Goal: Transaction & Acquisition: Download file/media

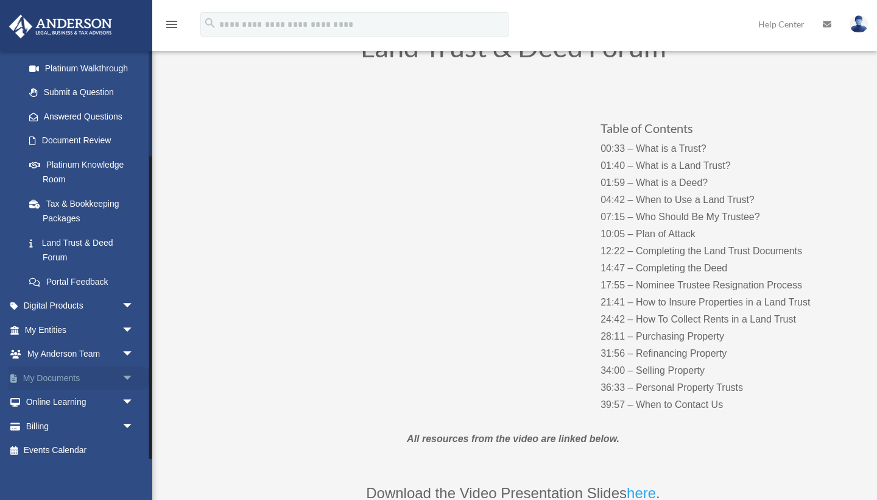
scroll to position [141, 0]
click at [58, 372] on link "My Documents arrow_drop_down" at bounding box center [81, 379] width 144 height 24
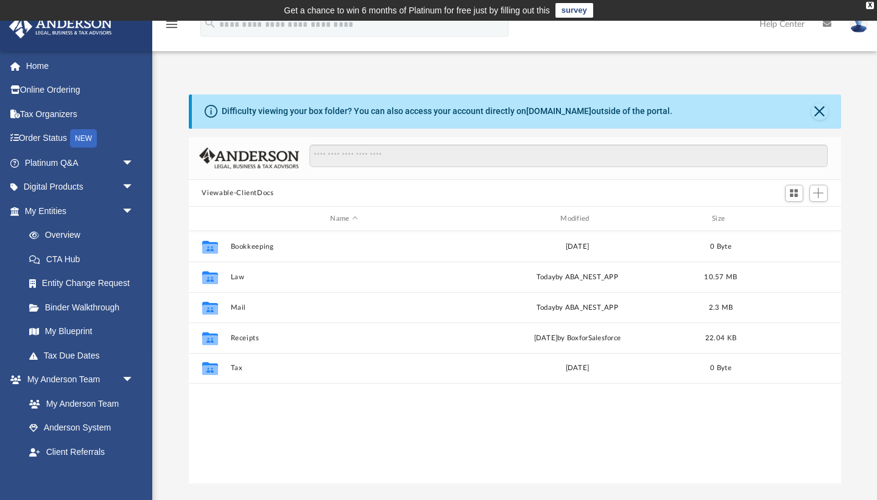
scroll to position [277, 652]
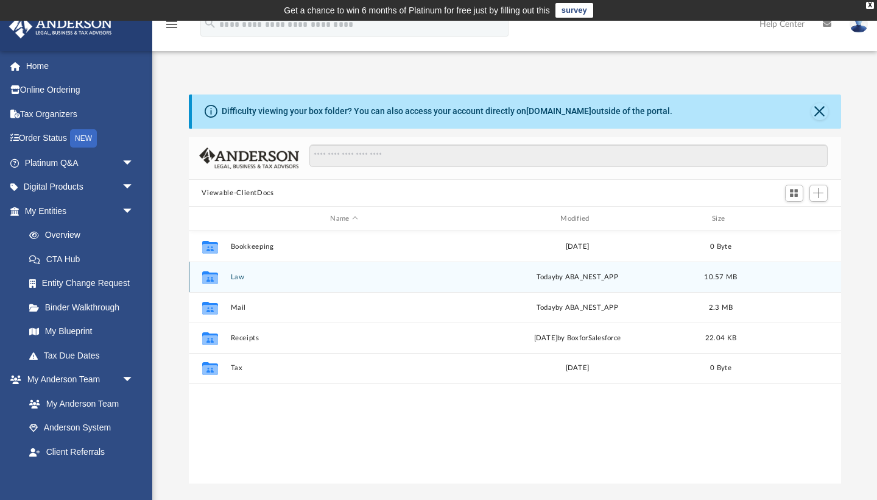
click at [238, 278] on button "Law" at bounding box center [344, 277] width 228 height 8
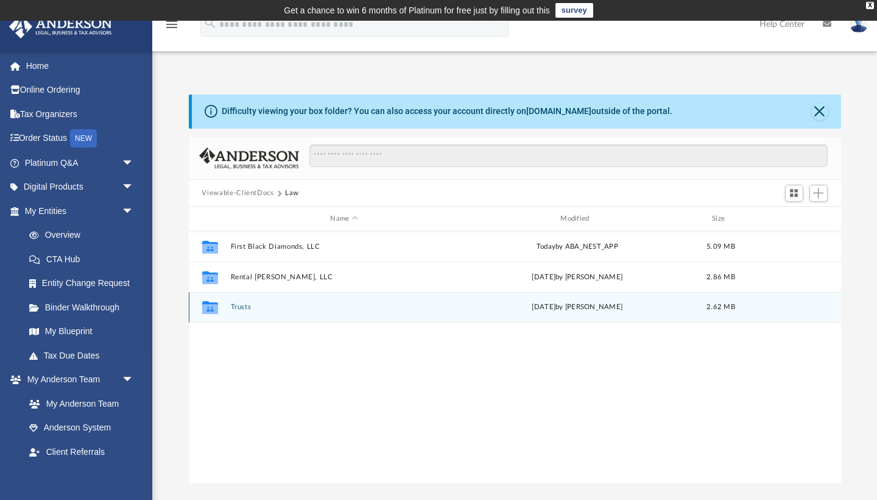
click at [240, 309] on button "Trusts" at bounding box center [344, 307] width 228 height 8
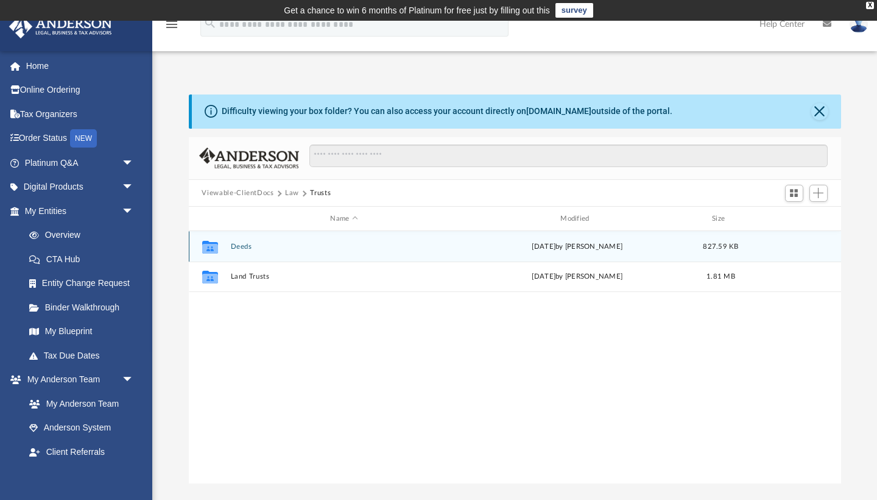
click at [238, 248] on button "Deeds" at bounding box center [344, 246] width 228 height 8
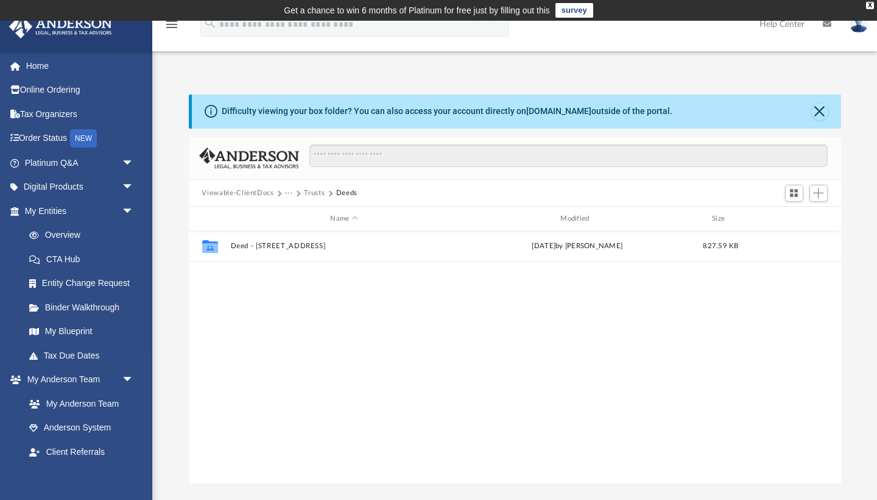
click at [310, 196] on button "Trusts" at bounding box center [314, 193] width 21 height 11
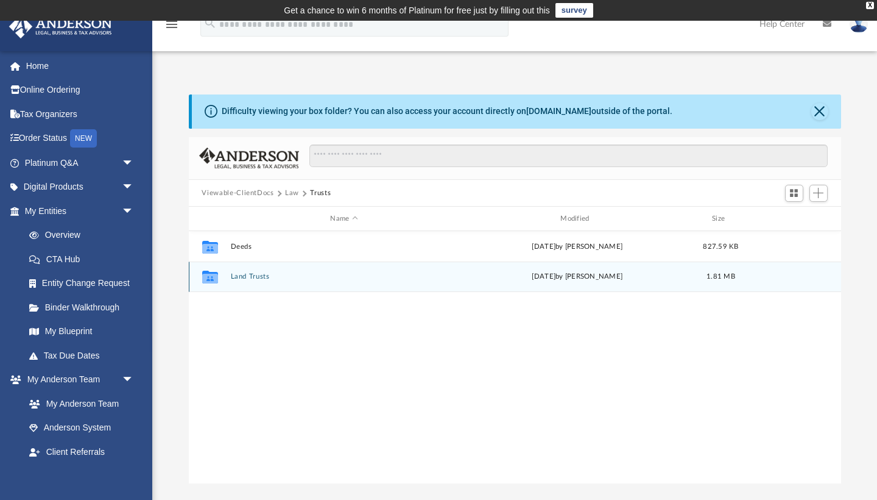
click at [246, 277] on button "Land Trusts" at bounding box center [344, 277] width 228 height 8
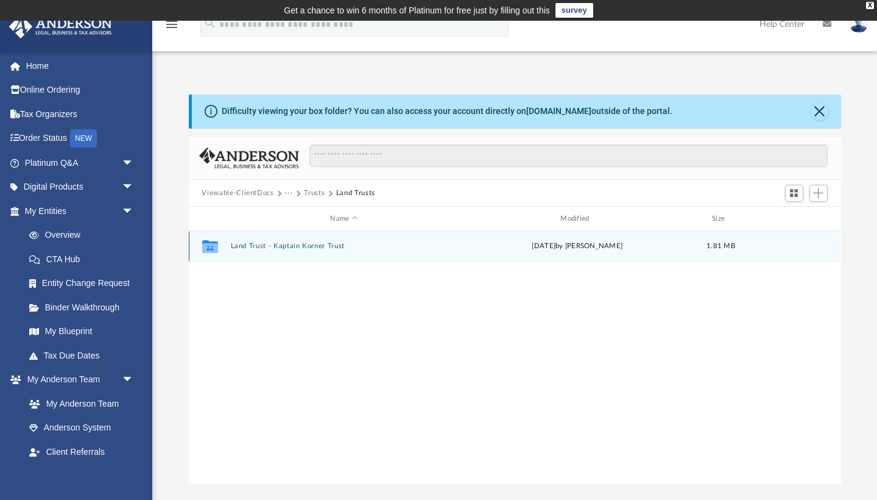
click at [274, 246] on button "Land Trust - Kaptain Korner Trust" at bounding box center [344, 246] width 228 height 8
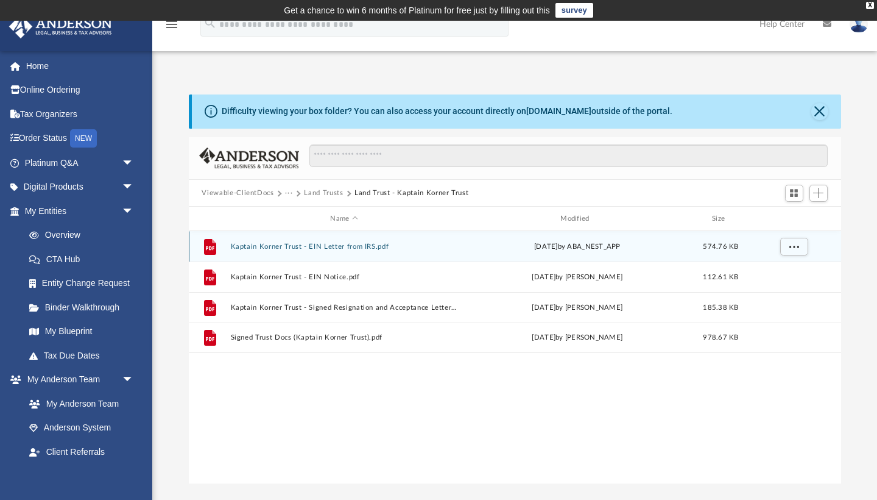
click at [300, 247] on button "Kaptain Korner Trust - EIN Letter from IRS.pdf" at bounding box center [344, 246] width 228 height 8
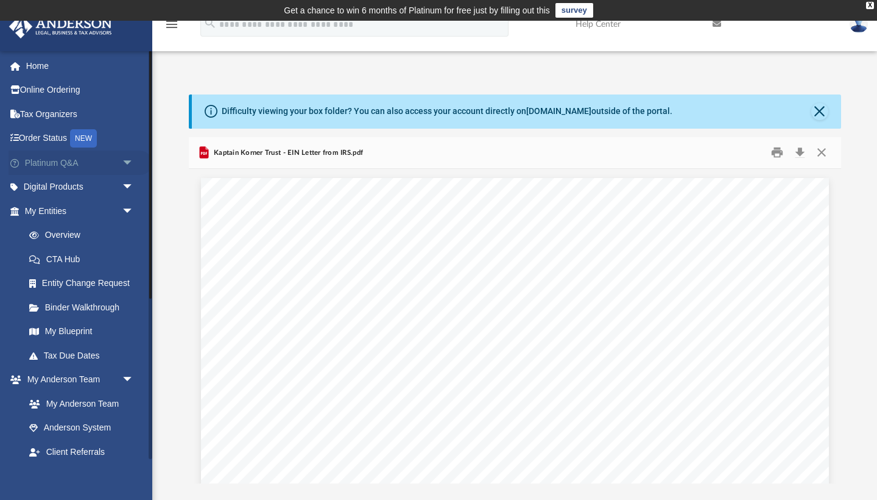
click at [58, 163] on link "Platinum Q&A arrow_drop_down" at bounding box center [81, 162] width 144 height 24
click at [128, 159] on span "arrow_drop_down" at bounding box center [134, 162] width 24 height 25
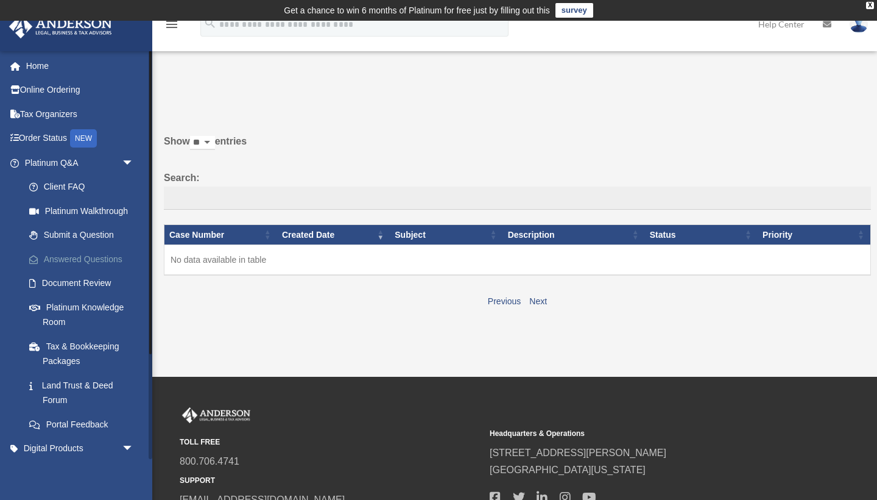
click at [75, 258] on link "Answered Questions" at bounding box center [84, 259] width 135 height 24
click at [83, 305] on link "Platinum Knowledge Room" at bounding box center [84, 314] width 135 height 39
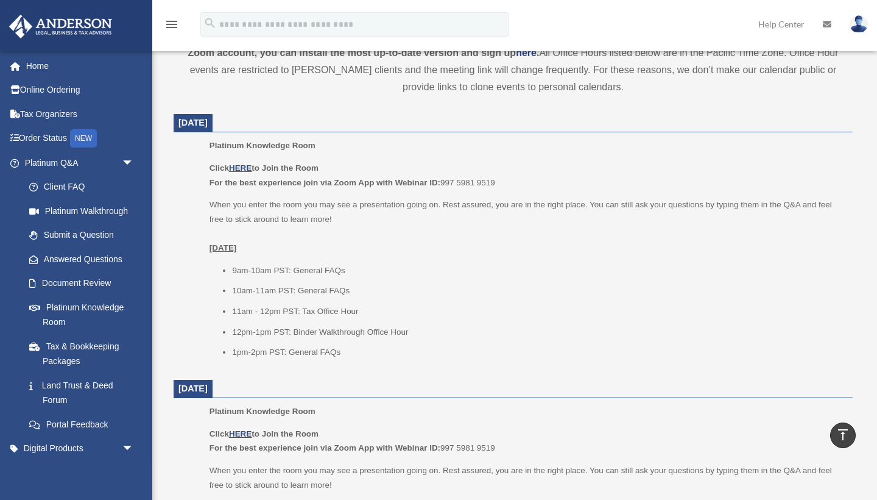
scroll to position [468, 0]
click at [242, 166] on u "HERE" at bounding box center [240, 169] width 23 height 9
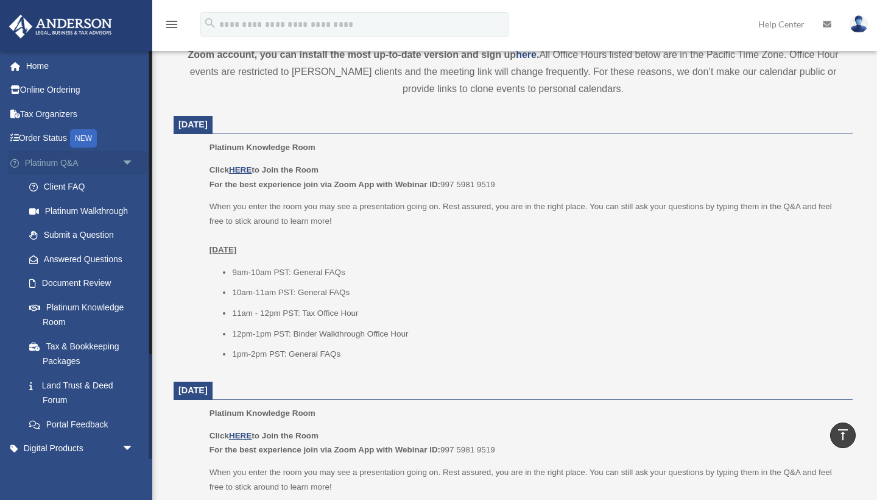
click at [125, 162] on span "arrow_drop_down" at bounding box center [134, 162] width 24 height 25
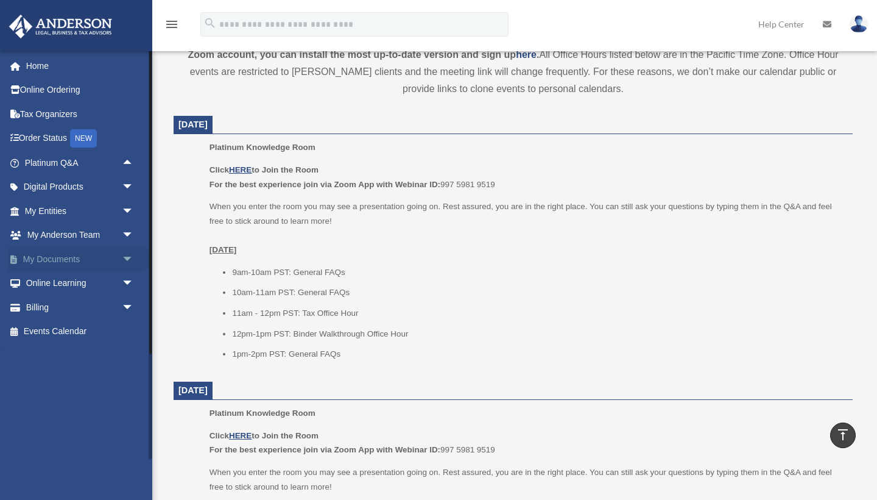
click at [79, 250] on link "My Documents arrow_drop_down" at bounding box center [81, 259] width 144 height 24
click at [127, 255] on span "arrow_drop_down" at bounding box center [134, 259] width 24 height 25
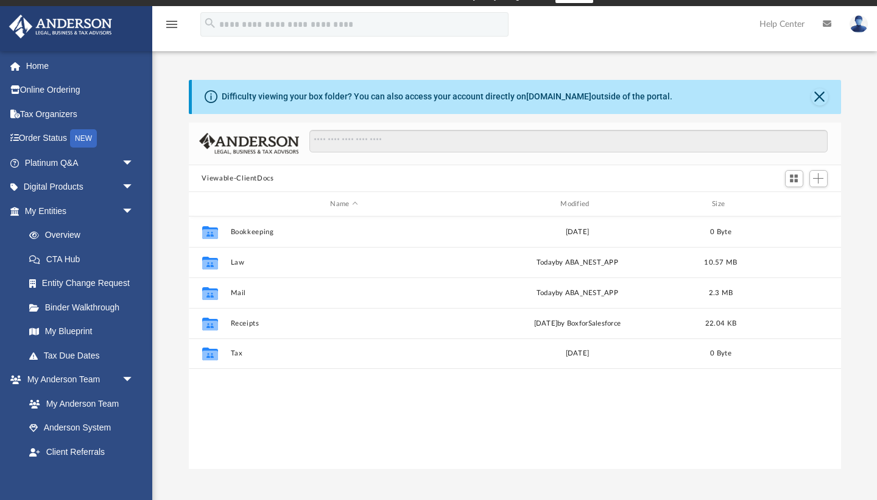
scroll to position [16, 0]
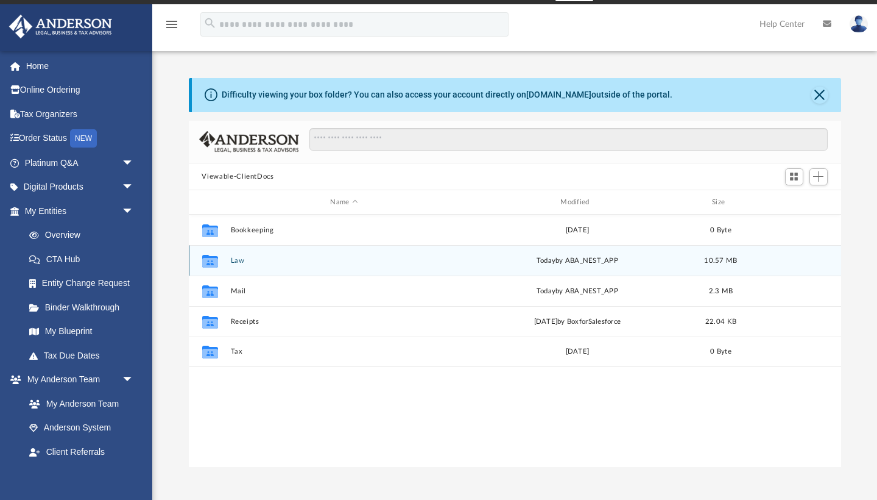
click at [232, 255] on div "Collaborated Folder Law [DATE] by ABA_NEST_APP 10.57 MB" at bounding box center [515, 260] width 652 height 30
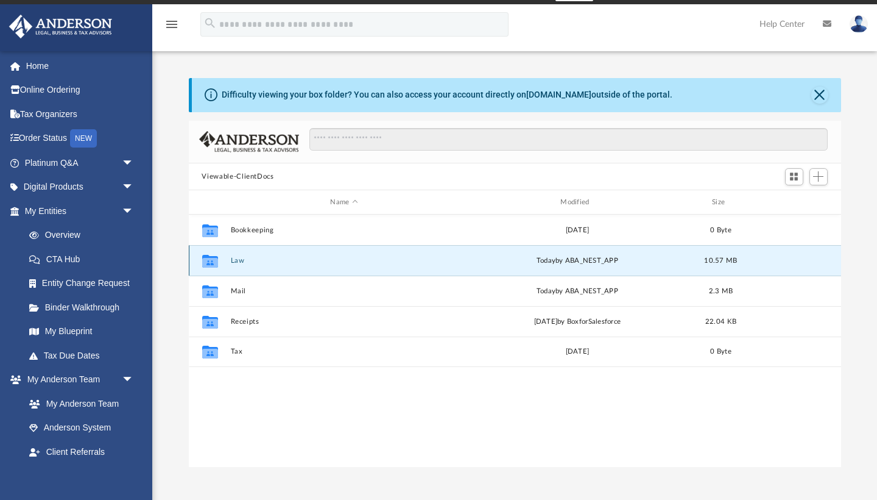
click at [236, 255] on div "Collaborated Folder Law [DATE] by ABA_NEST_APP 10.57 MB" at bounding box center [515, 260] width 652 height 30
click at [235, 261] on button "Law" at bounding box center [344, 260] width 228 height 8
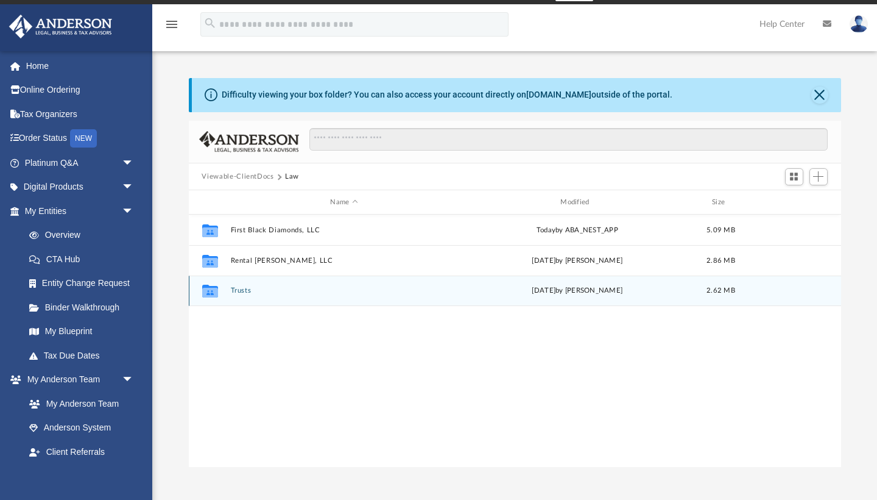
click at [249, 294] on button "Trusts" at bounding box center [344, 291] width 228 height 8
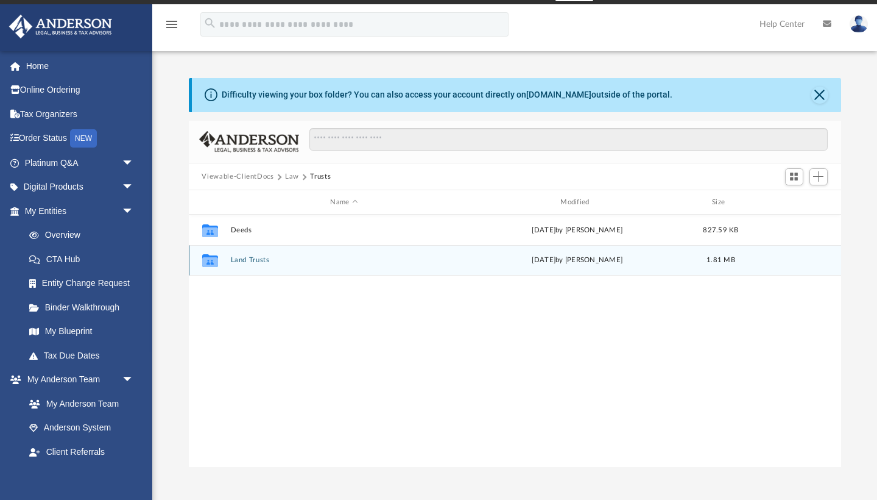
click at [258, 258] on button "Land Trusts" at bounding box center [344, 260] width 228 height 8
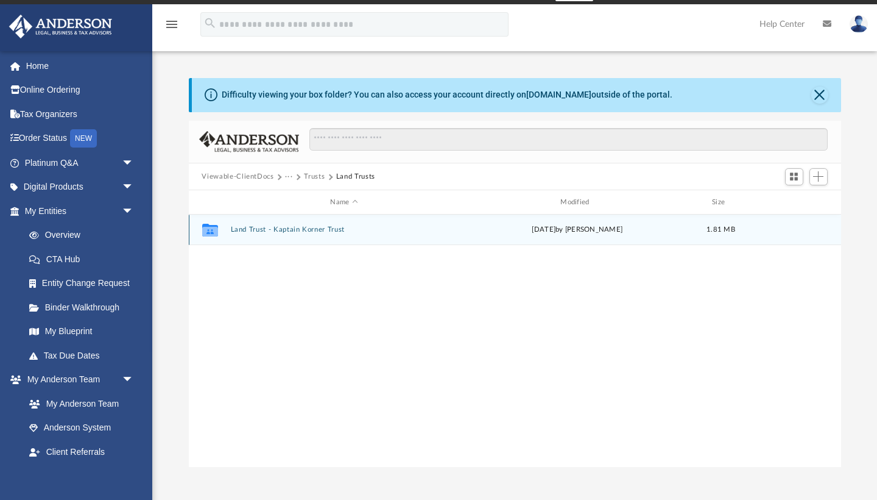
click at [258, 227] on button "Land Trust - Kaptain Korner Trust" at bounding box center [344, 230] width 228 height 8
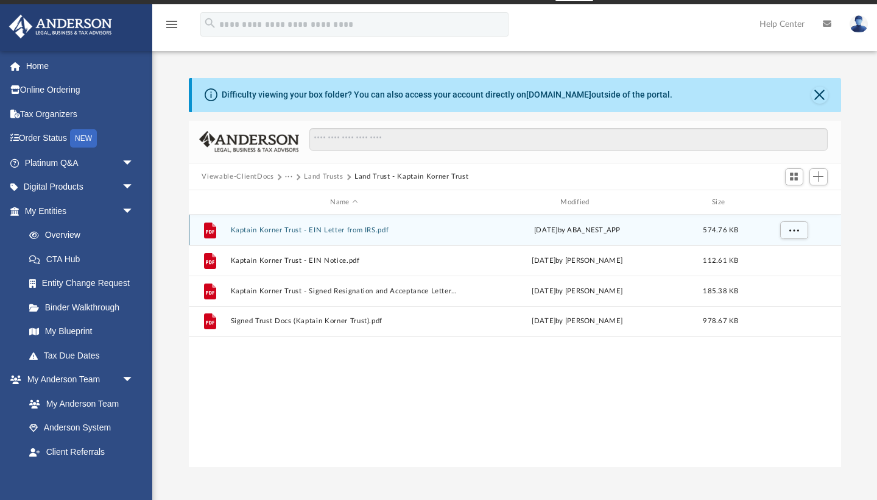
click at [291, 233] on button "Kaptain Korner Trust - EIN Letter from IRS.pdf" at bounding box center [344, 230] width 228 height 8
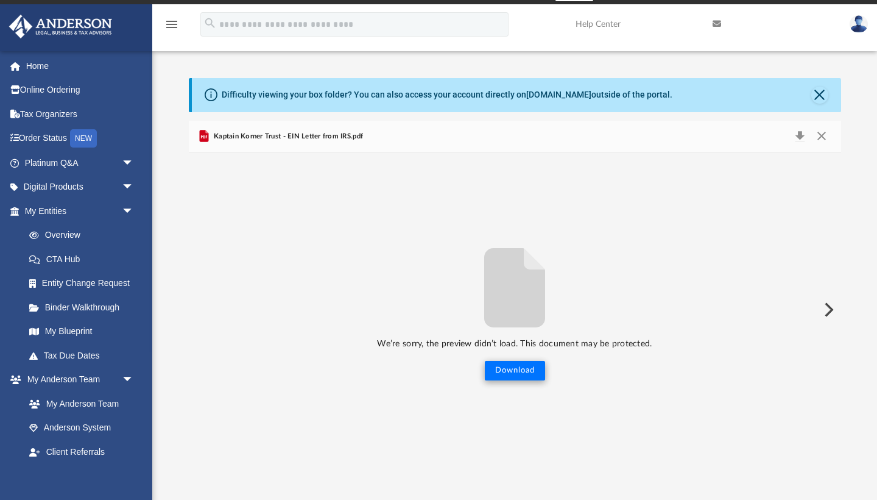
click at [500, 368] on button "Download" at bounding box center [515, 370] width 60 height 19
click at [828, 308] on button "Preview" at bounding box center [827, 309] width 27 height 34
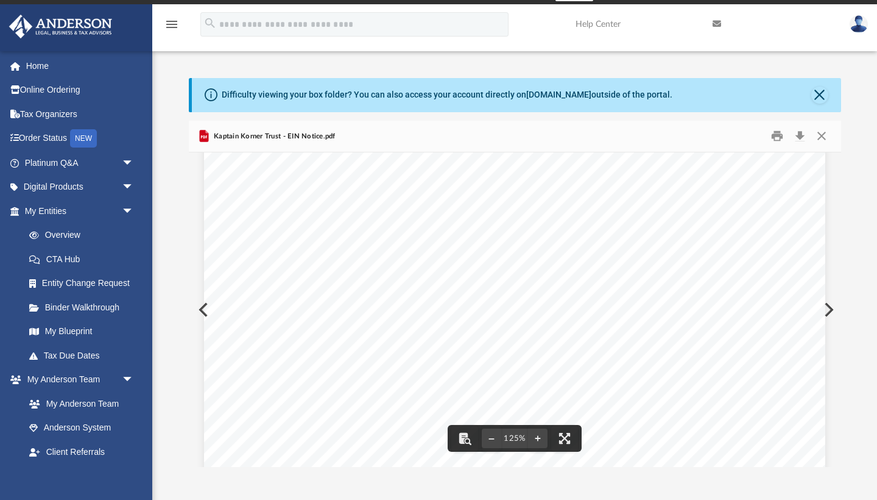
scroll to position [376, 0]
click at [204, 306] on div "Your Progress: 1. Identity 2. Authenticate 3. Addresses 4. Details 5. EIN Confi…" at bounding box center [514, 187] width 621 height 804
click at [204, 313] on div "Your Progress: 1. Identity 2. Authenticate 3. Addresses 4. Details 5. EIN Confi…" at bounding box center [514, 187] width 621 height 804
click at [201, 314] on button "Preview" at bounding box center [202, 309] width 27 height 34
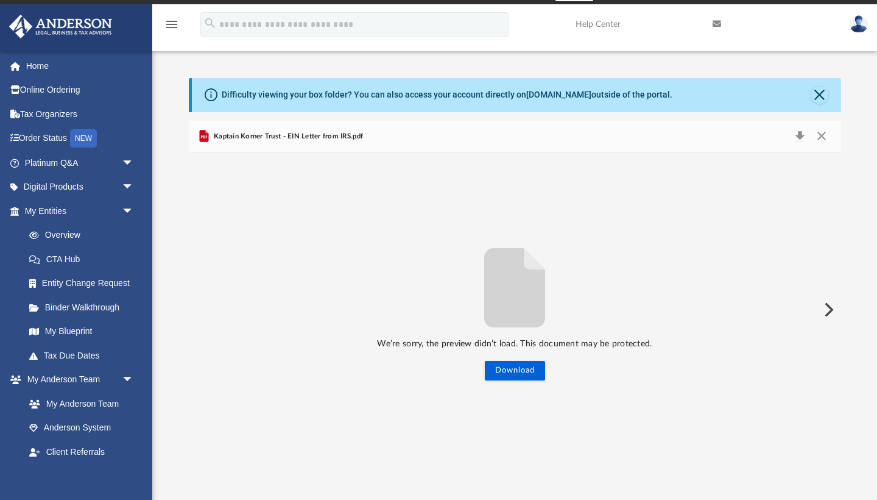
click at [201, 314] on div "We’re sorry, the preview didn’t load. This document may be protected. Download" at bounding box center [515, 309] width 652 height 141
click at [283, 129] on div "Kaptain Korner Trust - EIN Letter from IRS.pdf" at bounding box center [280, 136] width 166 height 15
click at [825, 138] on button "Close" at bounding box center [822, 136] width 22 height 17
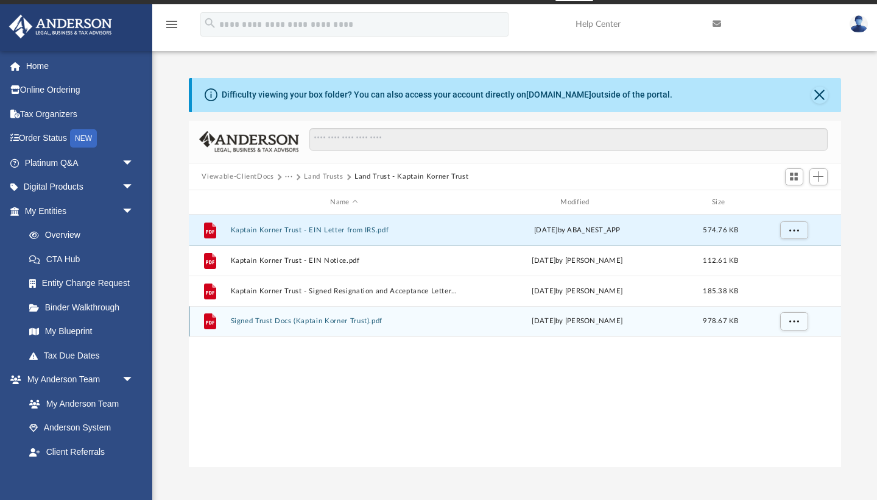
click at [315, 319] on button "Signed Trust Docs (Kaptain Korner Trust).pdf" at bounding box center [344, 321] width 228 height 8
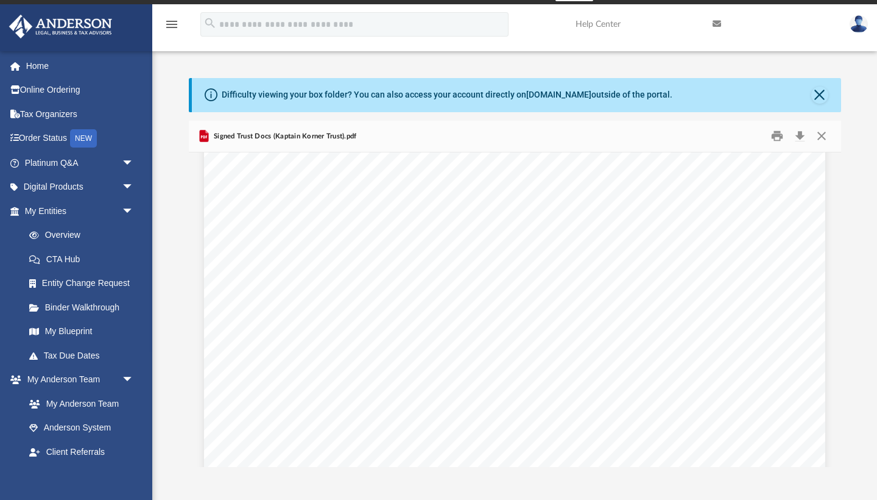
scroll to position [9151, 0]
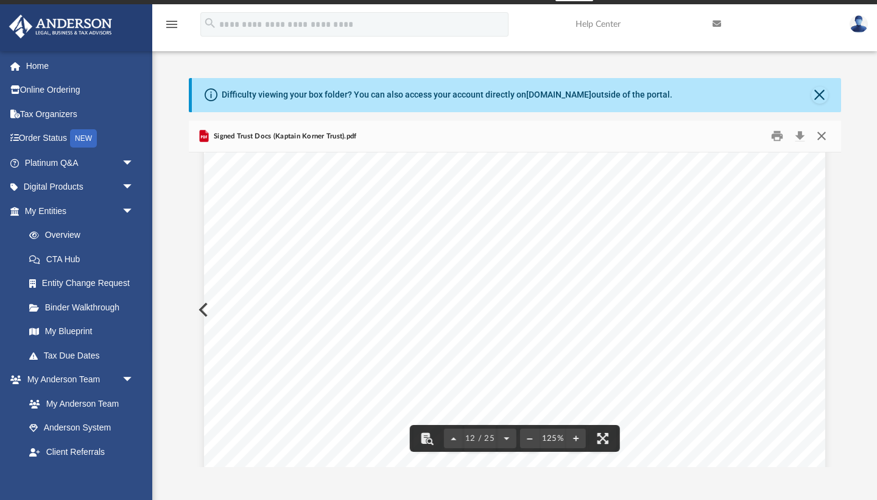
click at [824, 138] on button "Close" at bounding box center [822, 136] width 22 height 19
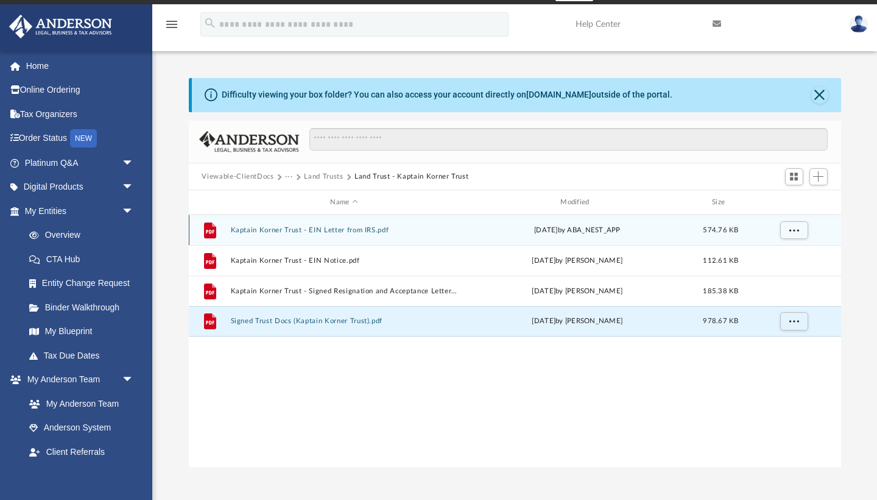
click at [364, 227] on button "Kaptain Korner Trust - EIN Letter from IRS.pdf" at bounding box center [344, 230] width 228 height 8
